Goal: Information Seeking & Learning: Compare options

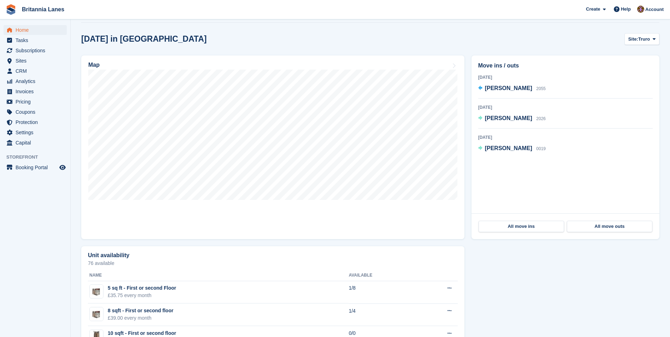
scroll to position [35, 0]
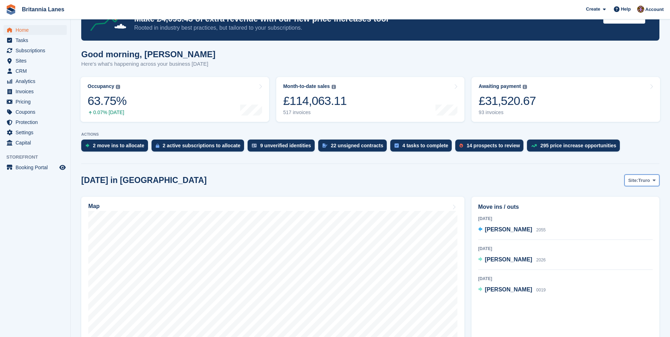
click at [641, 181] on span "Truro" at bounding box center [644, 180] width 12 height 7
click at [613, 222] on link "[GEOGRAPHIC_DATA]" at bounding box center [625, 222] width 64 height 13
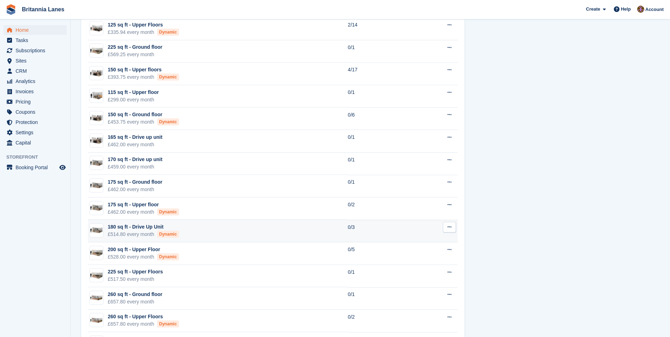
scroll to position [862, 0]
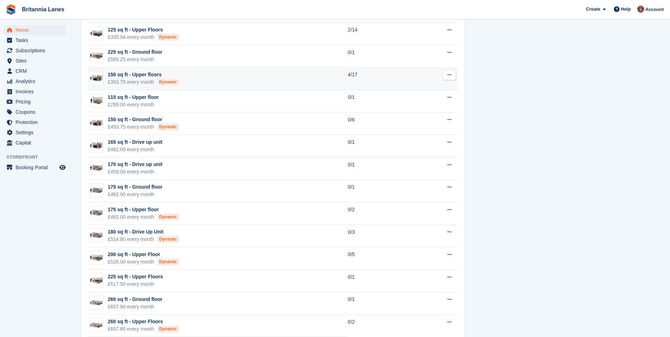
click at [205, 78] on td "150 sq ft - Upper floors £393.75 every month Dynamic" at bounding box center [218, 78] width 260 height 23
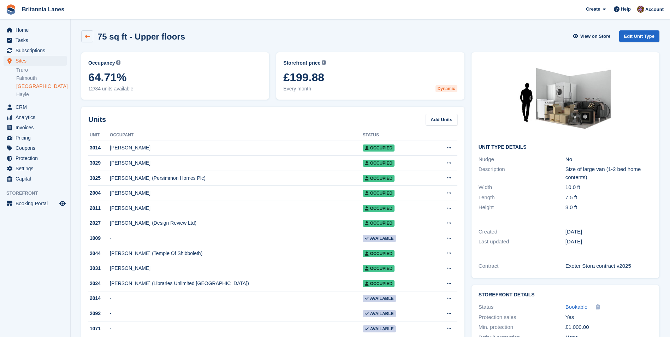
click at [90, 37] on icon at bounding box center [87, 36] width 5 height 5
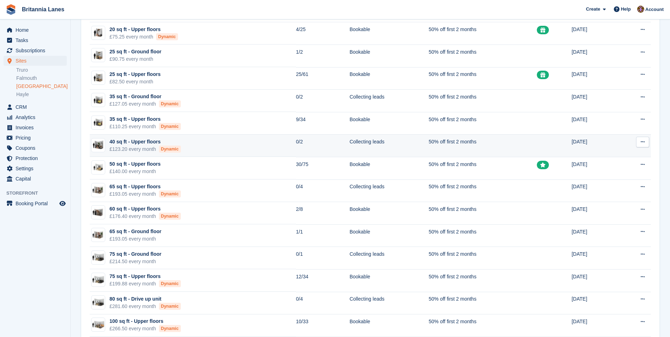
scroll to position [177, 0]
